Goal: Task Accomplishment & Management: Complete application form

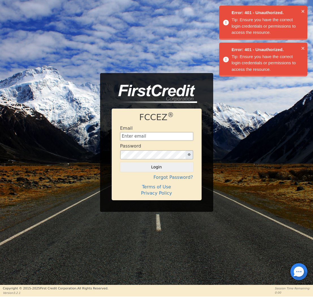
click at [164, 140] on input "text" at bounding box center [156, 136] width 73 height 8
type input "[EMAIL_ADDRESS][DOMAIN_NAME]"
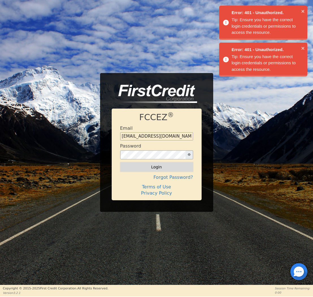
click at [157, 169] on button "Login" at bounding box center [156, 167] width 73 height 10
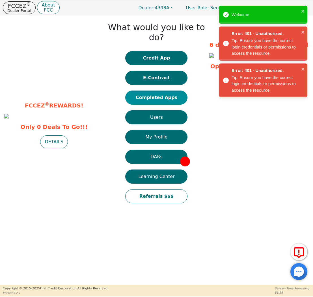
click at [170, 91] on button "Completed Apps" at bounding box center [156, 98] width 62 height 14
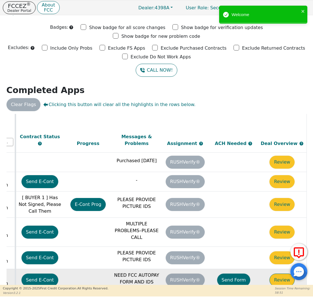
scroll to position [269, 319]
click at [278, 274] on button "Review" at bounding box center [281, 280] width 25 height 13
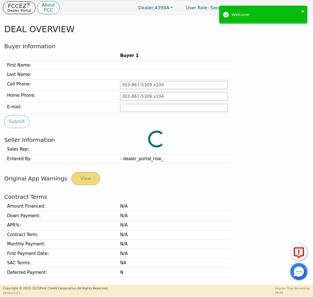
type input "[PHONE_NUMBER]"
type input "[EMAIL_ADDRESS][DOMAIN_NAME]"
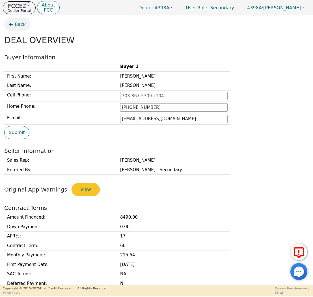
click at [17, 27] on span "Back" at bounding box center [20, 24] width 11 height 7
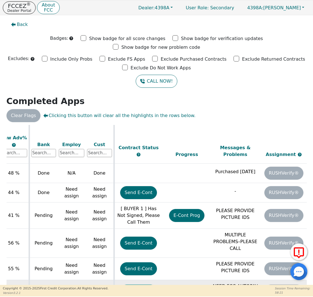
scroll to position [269, 219]
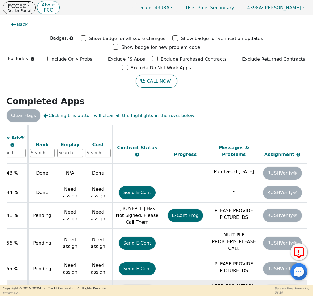
click at [127, 285] on button "Send E-Cont" at bounding box center [137, 291] width 37 height 13
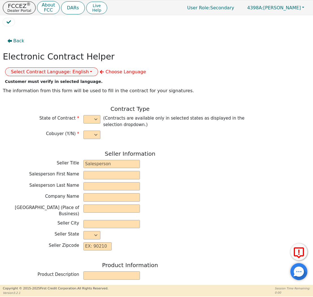
select select "n"
type input "Credit Department"
type input "[PERSON_NAME]"
type input "INTEGRITY SOLUTIONS [US_STATE]"
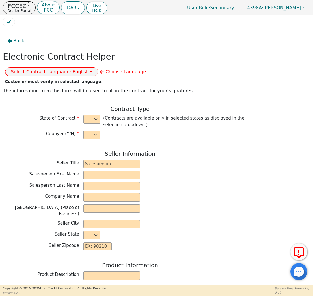
type input "[STREET_ADDRESS]"
type input "ORLANDO"
select select "FL"
type input "32819"
type input "[PERSON_NAME]"
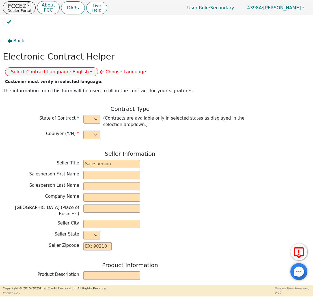
type input "[PERSON_NAME]"
type input "[EMAIL_ADDRESS][DOMAIN_NAME]"
type input "[STREET_ADDRESS][PERSON_NAME]"
type input "[GEOGRAPHIC_DATA]"
select select "KS"
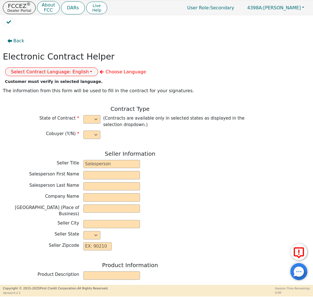
type input "67801"
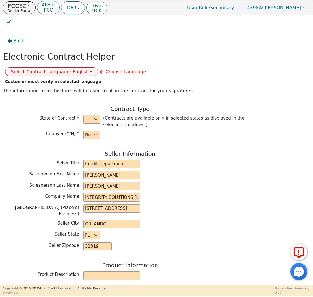
type input "[DATE]"
type input "17.99"
type input "[DATE]"
type input "60"
type input "0"
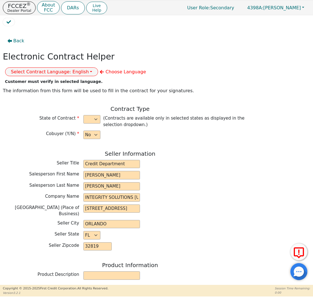
type input "8490.00"
type input "0.00"
type input "8490.00"
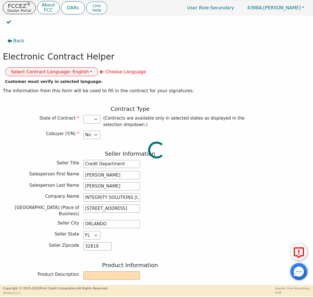
select select "KS"
click at [98, 67] on button "Select Contract Language: English" at bounding box center [51, 71] width 93 height 9
click at [50, 87] on link "Spanish" at bounding box center [27, 91] width 45 height 8
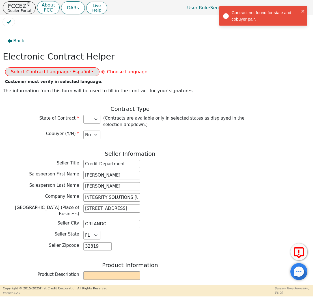
click at [100, 67] on button "Select Contract Language: Español" at bounding box center [52, 71] width 95 height 9
click at [50, 80] on link "English" at bounding box center [27, 84] width 45 height 8
select select "KS"
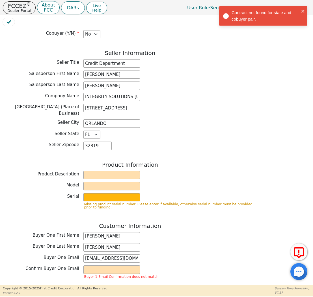
scroll to position [116, 0]
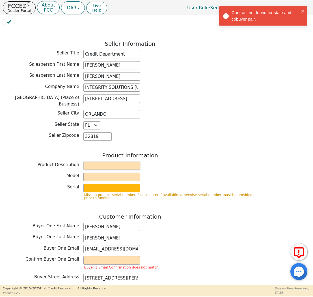
click at [104, 162] on input "text" at bounding box center [111, 166] width 56 height 8
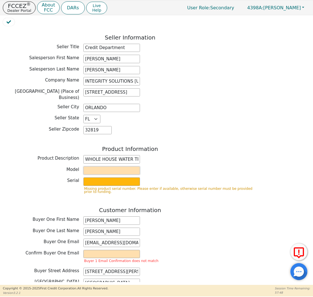
type input "WHOLE HOUSE WATER TREATMENT SYSTEM"
type input "[PERSON_NAME]"
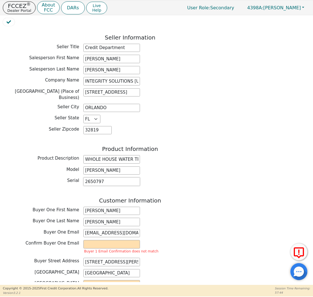
type input "2650797"
click at [202, 178] on div "Back Electronic Contract Helper Select Contract Language: English English Spani…" at bounding box center [130, 225] width 254 height 614
drag, startPoint x: 84, startPoint y: 218, endPoint x: 156, endPoint y: 222, distance: 72.1
click at [156, 229] on div "Buyer One Email [EMAIL_ADDRESS][DOMAIN_NAME]" at bounding box center [130, 234] width 254 height 10
paste input "[EMAIL_ADDRESS][DOMAIN_NAME]"
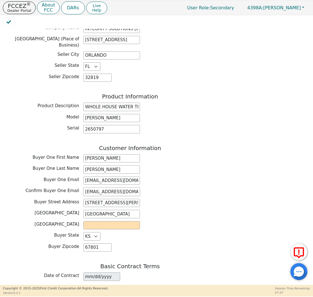
scroll to position [182, 0]
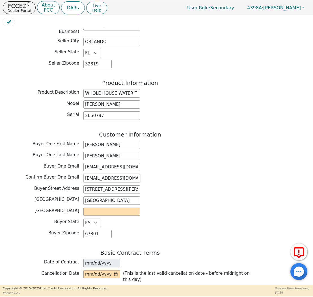
type input "[EMAIL_ADDRESS][DOMAIN_NAME]"
click at [110, 208] on input "text" at bounding box center [111, 212] width 56 height 8
type input "[GEOGRAPHIC_DATA]"
click at [115, 230] on div "Buyer Zipcode 67801" at bounding box center [130, 234] width 254 height 8
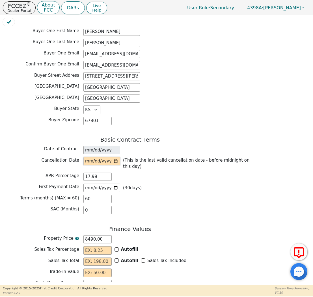
click at [95, 157] on input "date" at bounding box center [101, 161] width 37 height 8
type input "[DATE]"
click at [223, 195] on div "Terms (months) (MAX = 60) 60" at bounding box center [130, 199] width 254 height 8
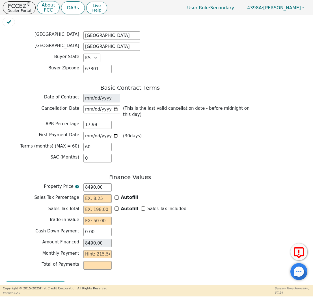
scroll to position [347, 0]
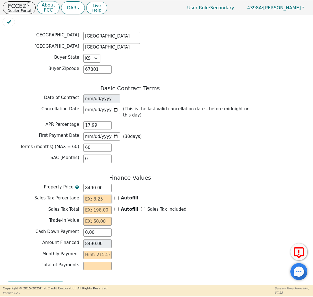
click at [97, 195] on input "text" at bounding box center [97, 199] width 28 height 8
type input "0.00"
type input "2"
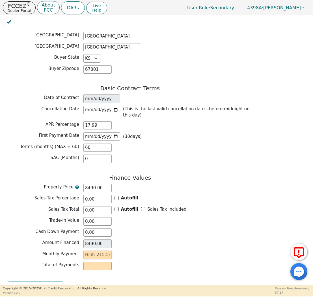
type input "120.00"
type input "21"
type input "1260.00"
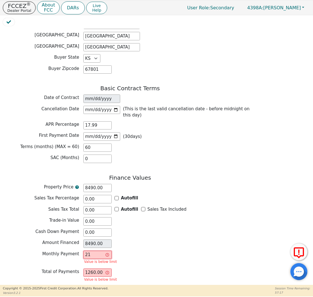
type input "215"
type input "12900.00"
type input "215.5"
type input "12930.00"
type input "215.54"
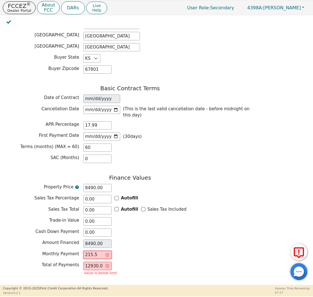
type input "12932.40"
type input "215.54"
click at [212, 229] on div "Cash Down Payment 0.00" at bounding box center [130, 233] width 254 height 8
click at [28, 282] on button "Review & Begin Contract" at bounding box center [35, 288] width 65 height 13
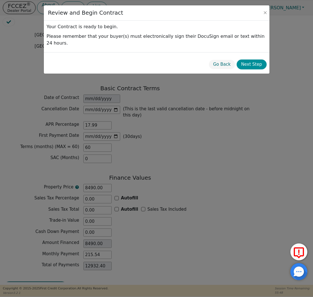
click at [255, 60] on button "Next Step" at bounding box center [251, 65] width 30 height 10
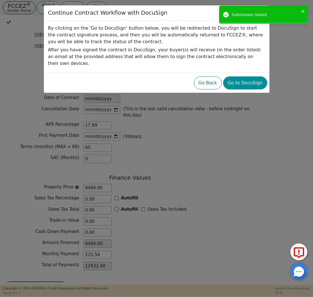
click at [253, 77] on button "Go to DocuSign" at bounding box center [245, 83] width 44 height 13
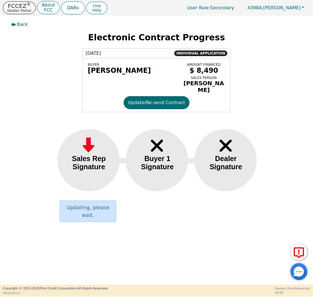
click at [22, 9] on p "Dealer Portal" at bounding box center [19, 11] width 24 height 4
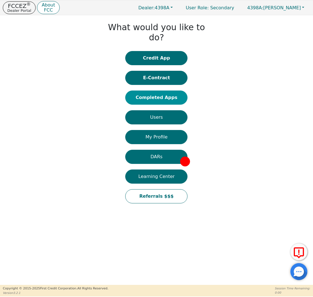
click at [182, 91] on button "Completed Apps" at bounding box center [156, 98] width 62 height 14
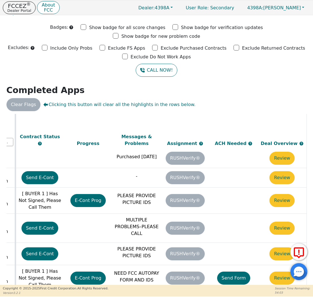
scroll to position [273, 319]
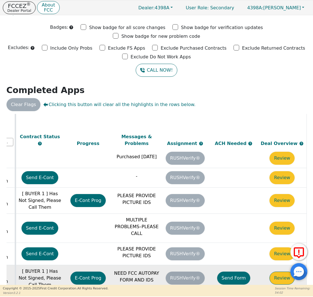
click at [283, 272] on button "Review" at bounding box center [281, 278] width 25 height 13
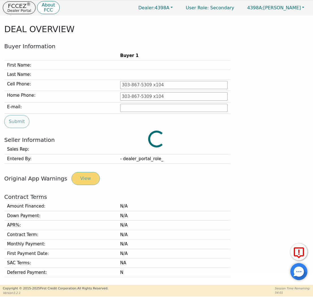
type input "[PHONE_NUMBER]"
type input "[EMAIL_ADDRESS][DOMAIN_NAME]"
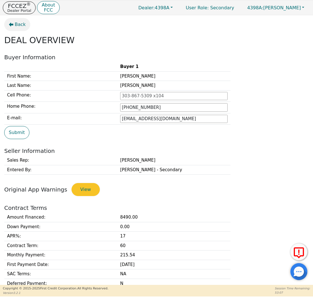
click at [16, 23] on span "Back" at bounding box center [20, 24] width 11 height 7
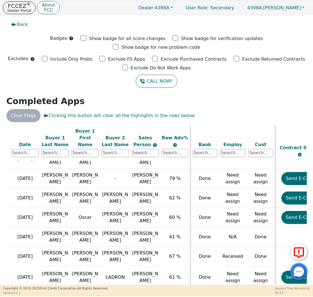
scroll to position [140, 56]
